Goal: Information Seeking & Learning: Check status

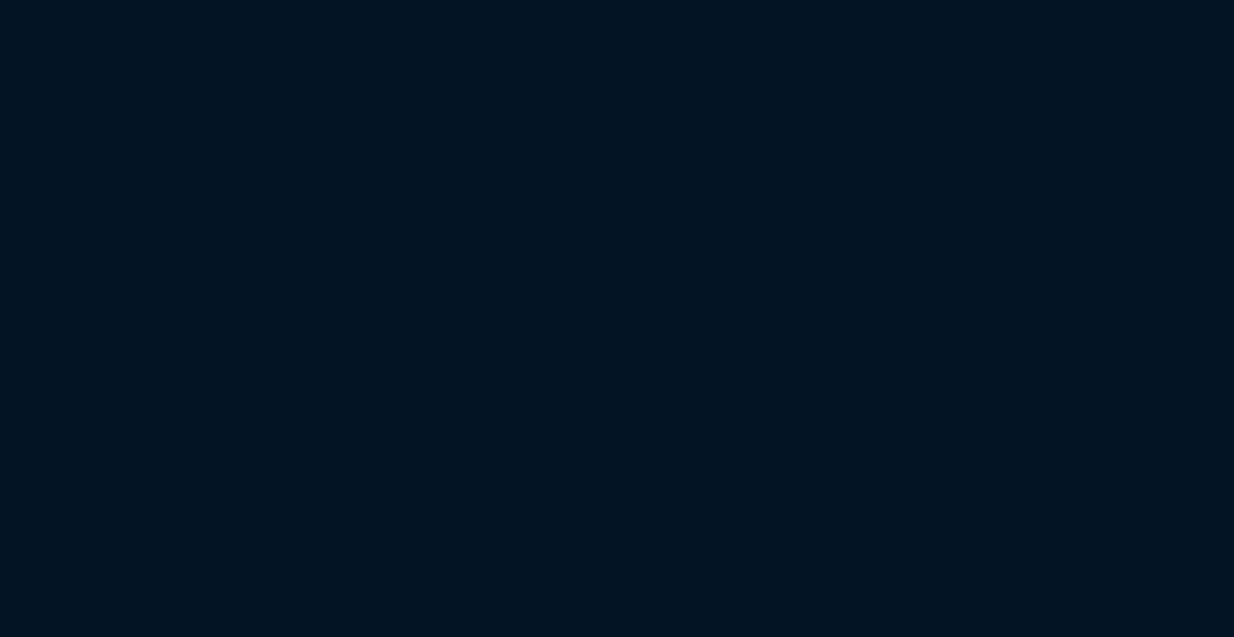
click at [203, 0] on html at bounding box center [617, 0] width 1234 height 0
click at [204, 0] on html at bounding box center [617, 0] width 1234 height 0
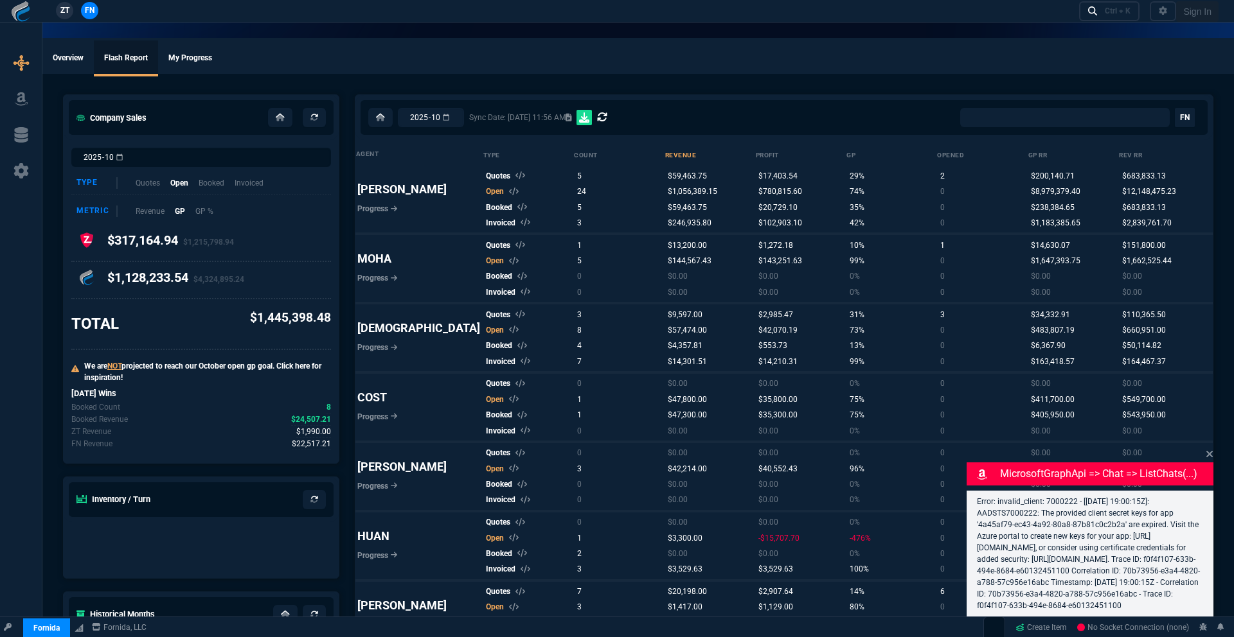
select select "0:"
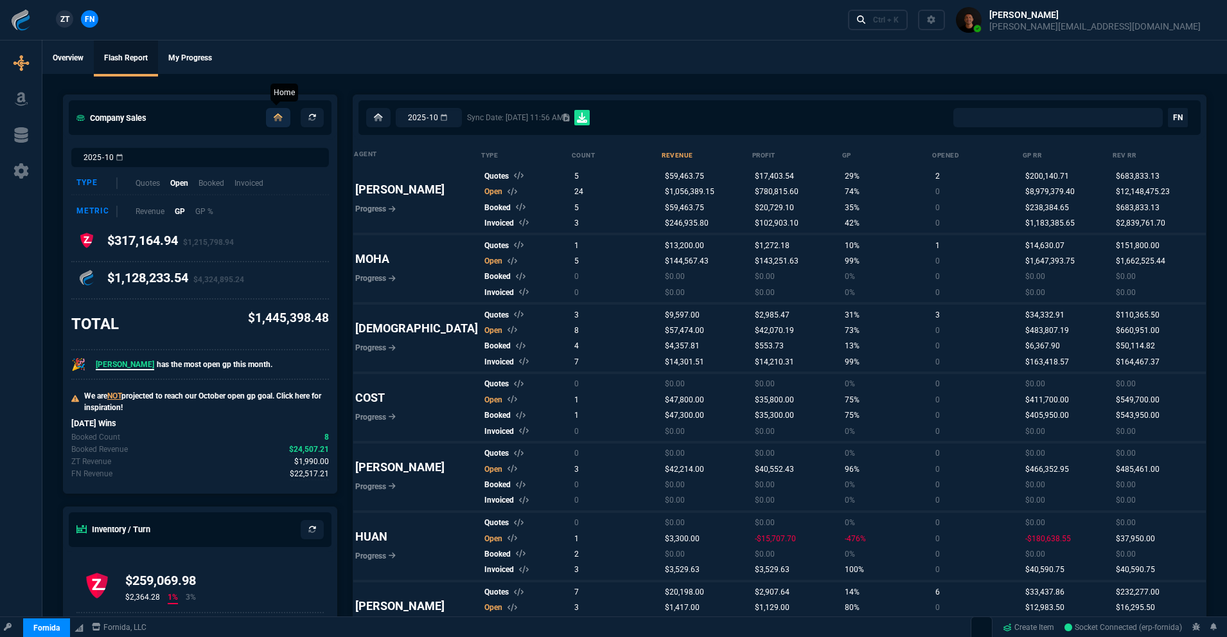
click at [274, 125] on link at bounding box center [278, 117] width 24 height 19
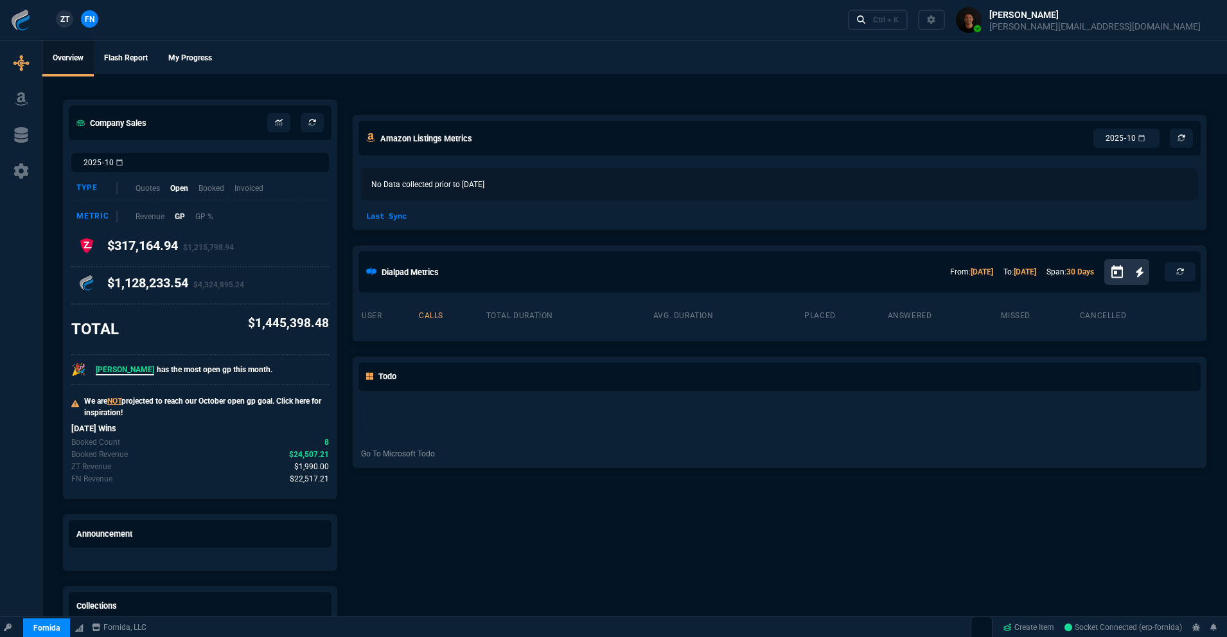
select select "18: totals"
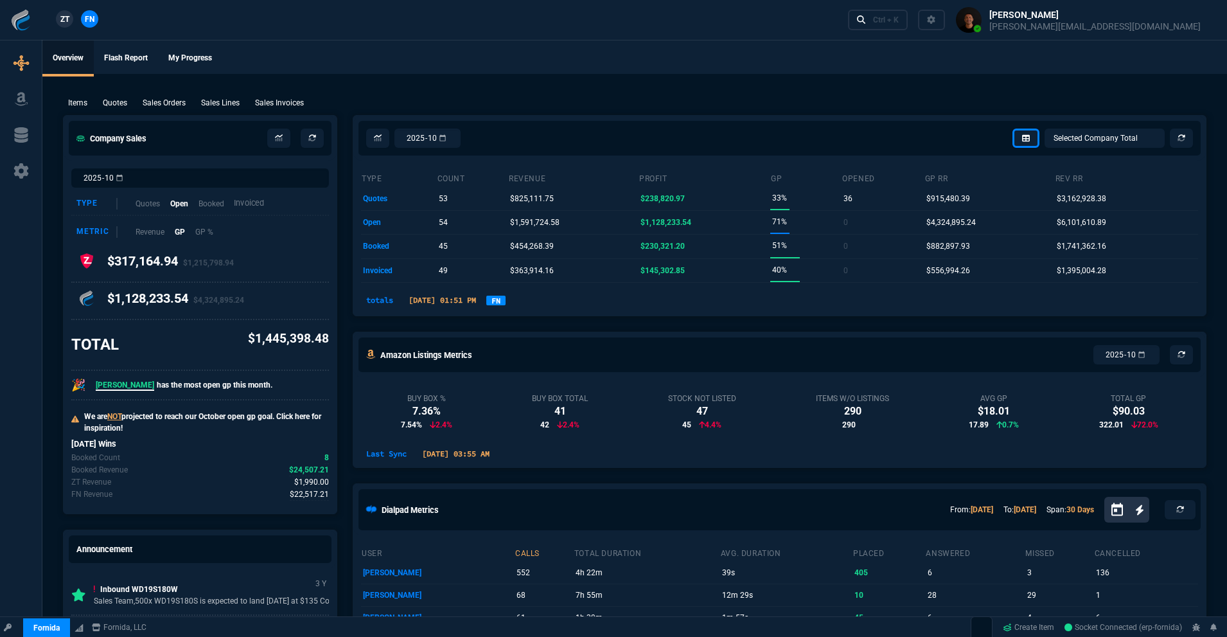
click at [247, 203] on p "Invoiced" at bounding box center [249, 203] width 30 height 12
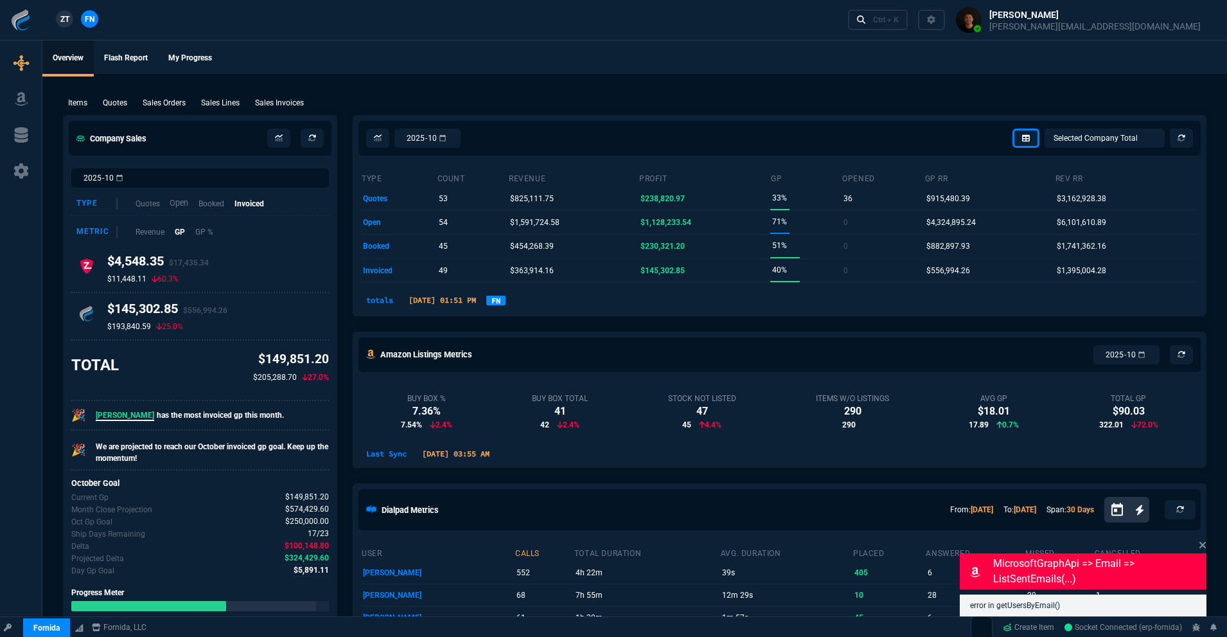
click at [188, 205] on p "Open" at bounding box center [179, 203] width 19 height 12
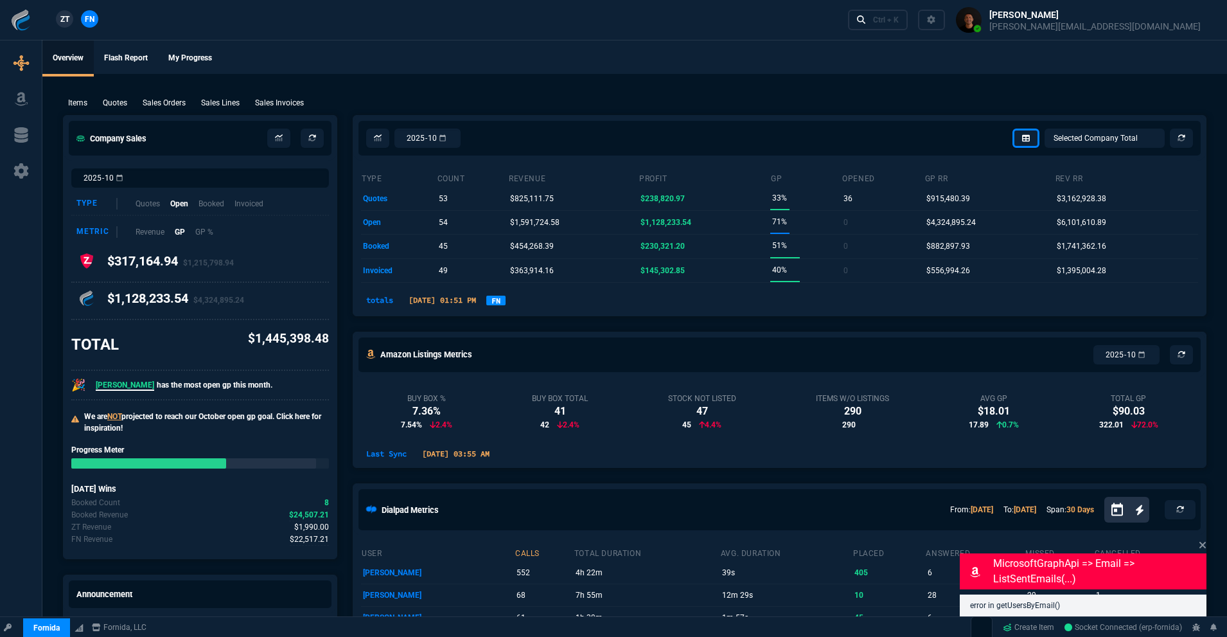
click at [506, 301] on link "FN" at bounding box center [495, 301] width 19 height 10
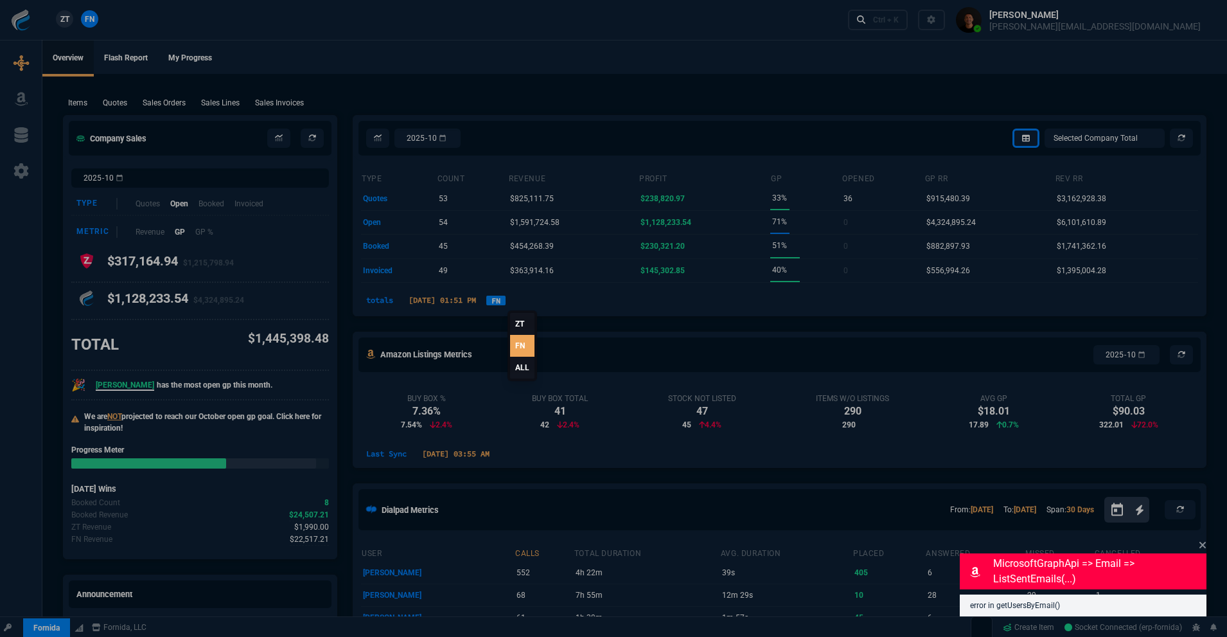
click at [517, 367] on link "ALL" at bounding box center [522, 368] width 24 height 22
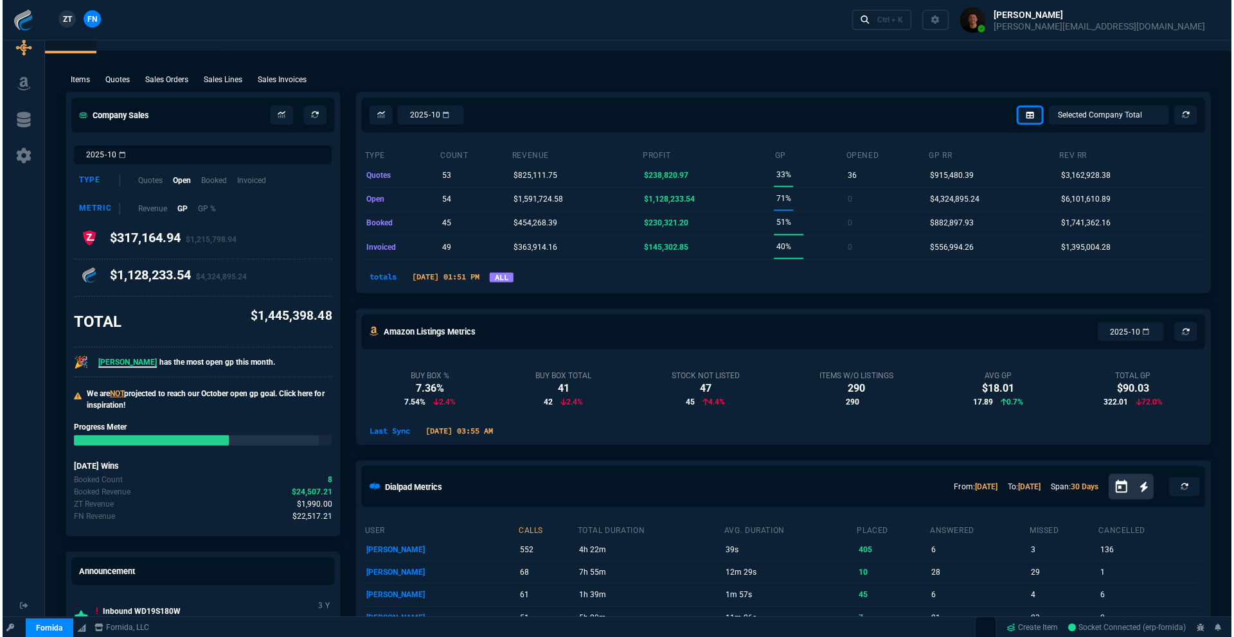
scroll to position [4, 0]
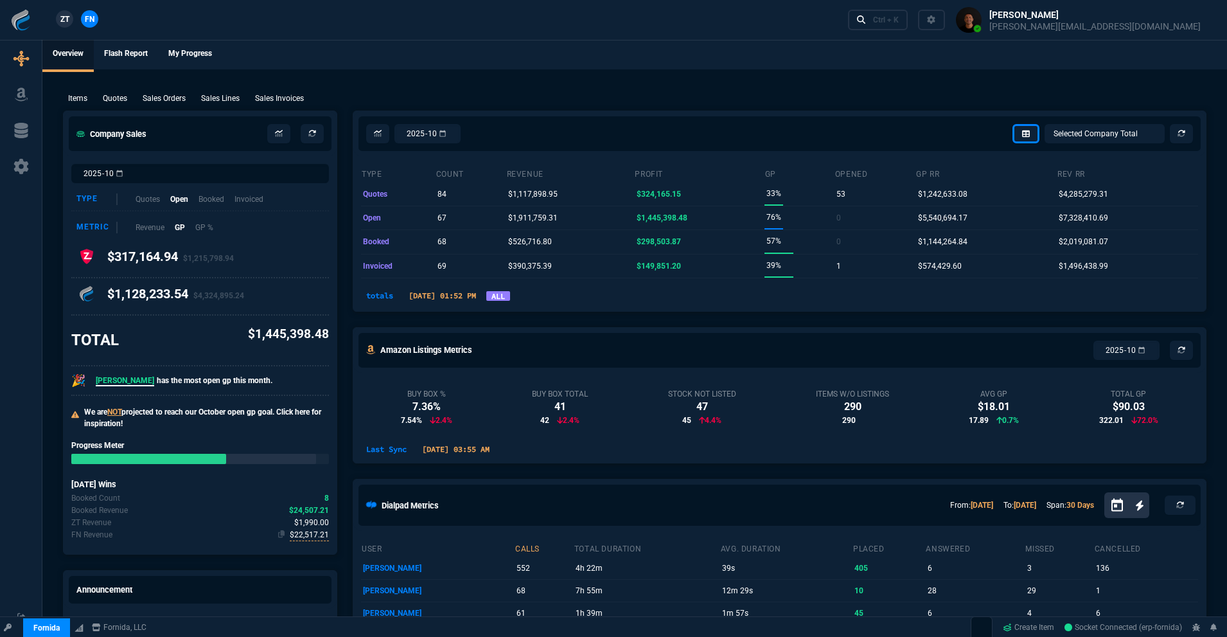
click at [321, 536] on span "$22,517.21" at bounding box center [309, 535] width 39 height 12
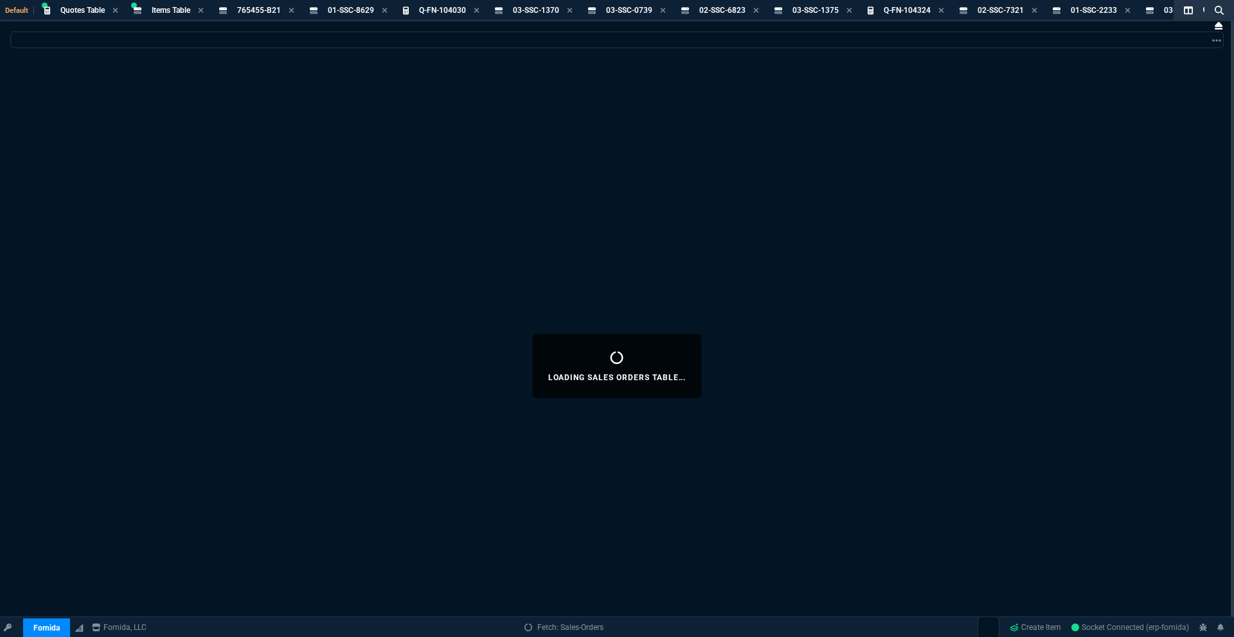
select select
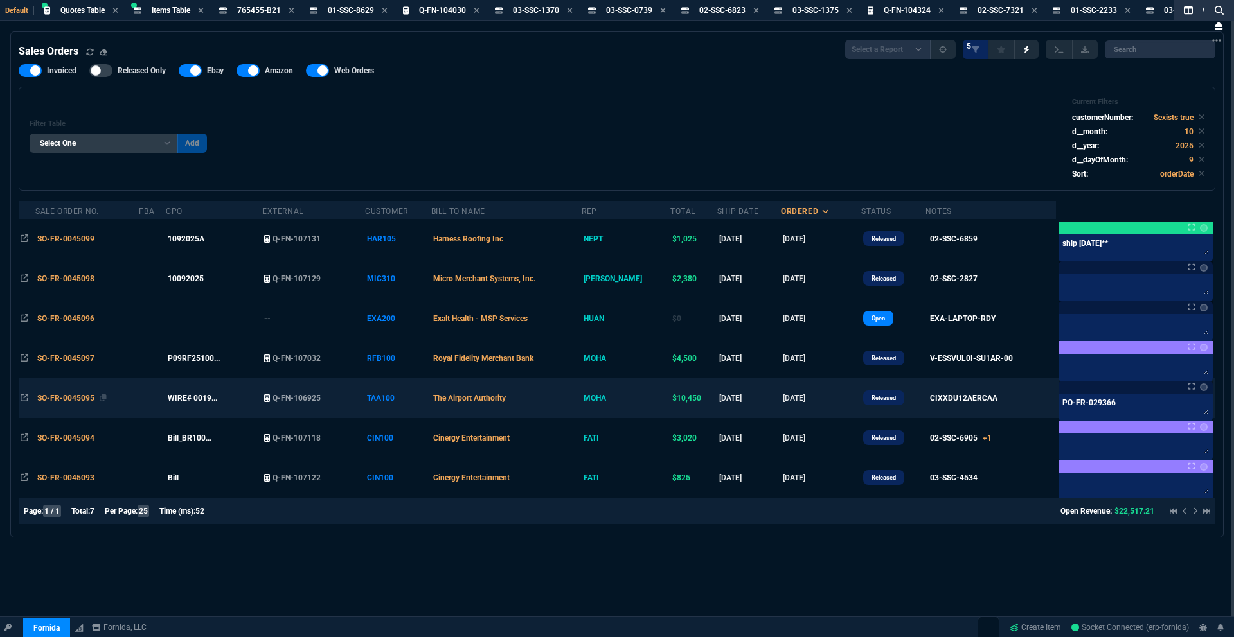
click at [50, 394] on span "SO-FR-0045095" at bounding box center [65, 398] width 57 height 9
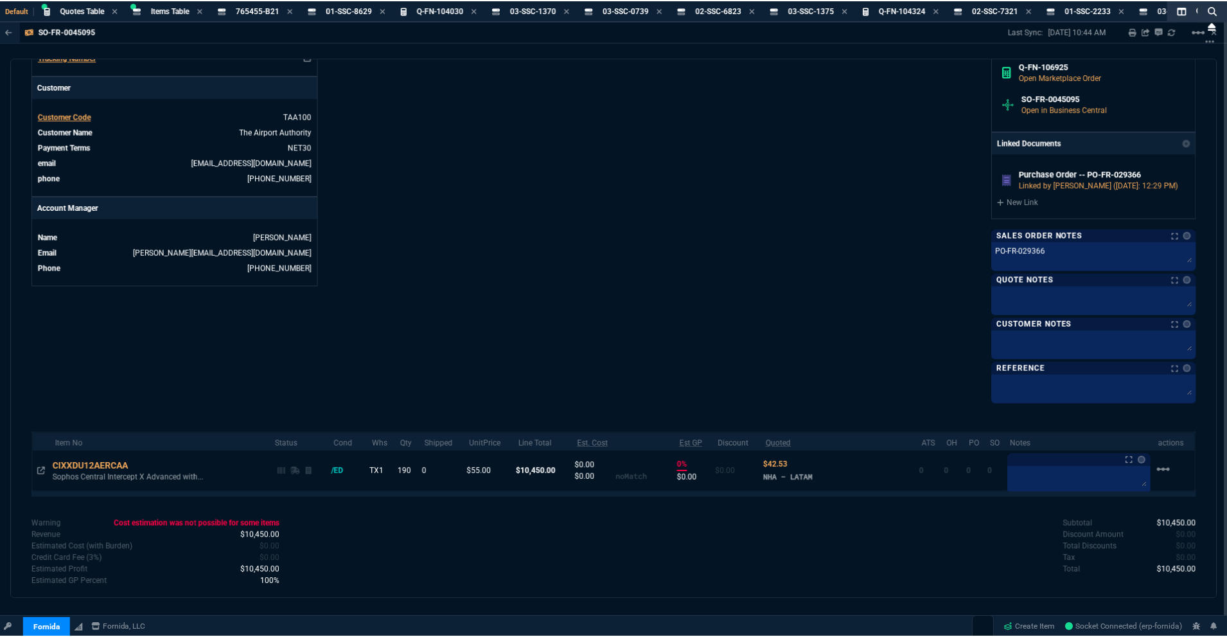
scroll to position [472, 0]
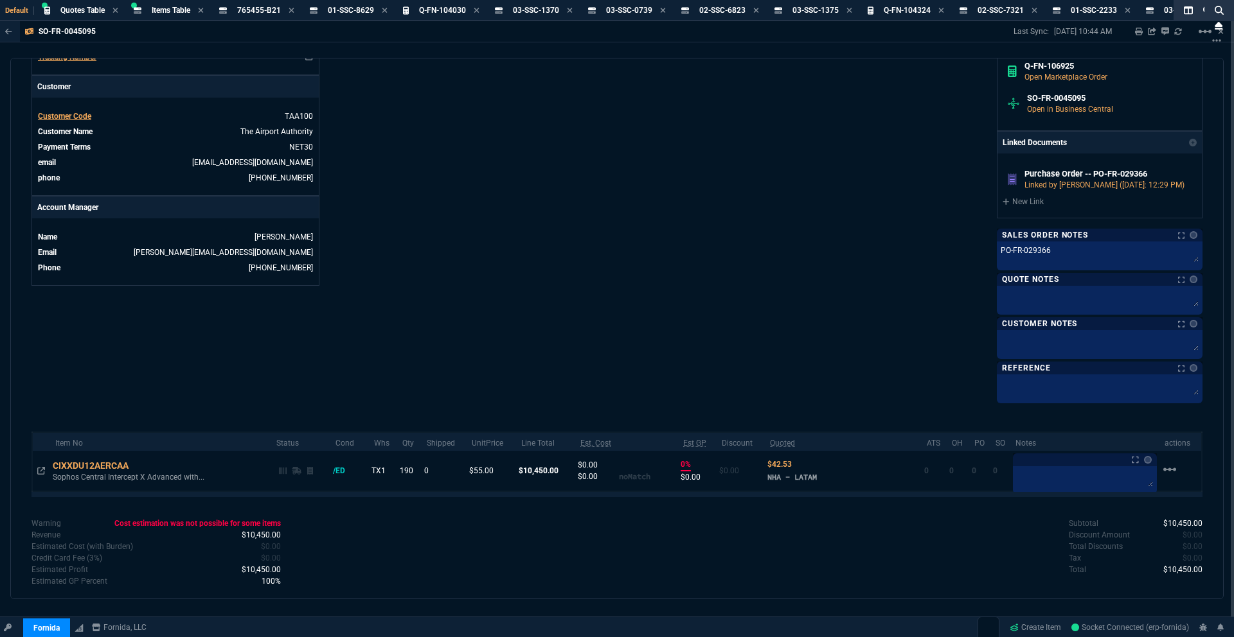
click at [634, 308] on div "Fornida, LLC 2609 Technology Dr Suite 300 Plano, TX 75074 Share Link Show More …" at bounding box center [909, 18] width 585 height 765
